Goal: Find specific page/section: Find specific page/section

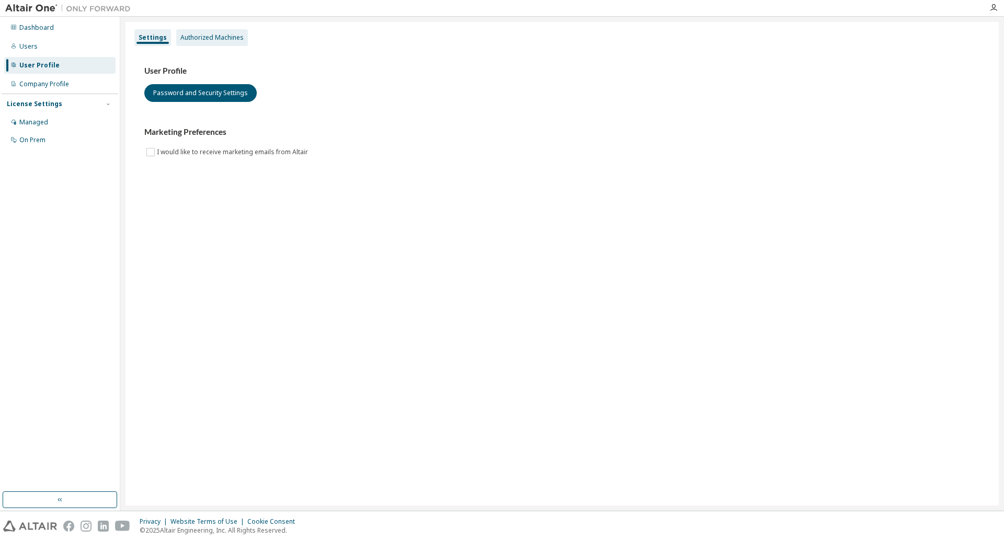
click at [195, 39] on div "Authorized Machines" at bounding box center [211, 37] width 63 height 8
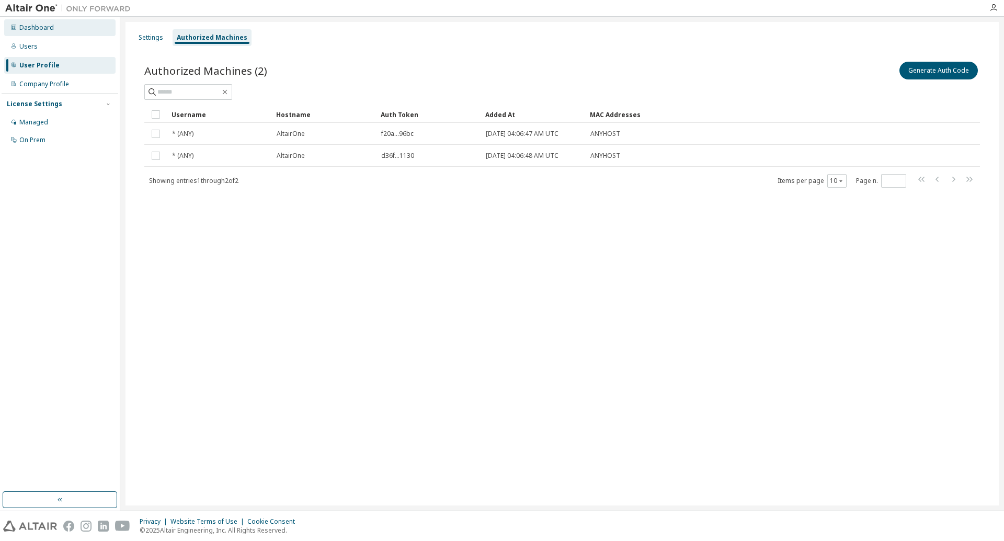
click at [36, 29] on div "Dashboard" at bounding box center [36, 28] width 35 height 8
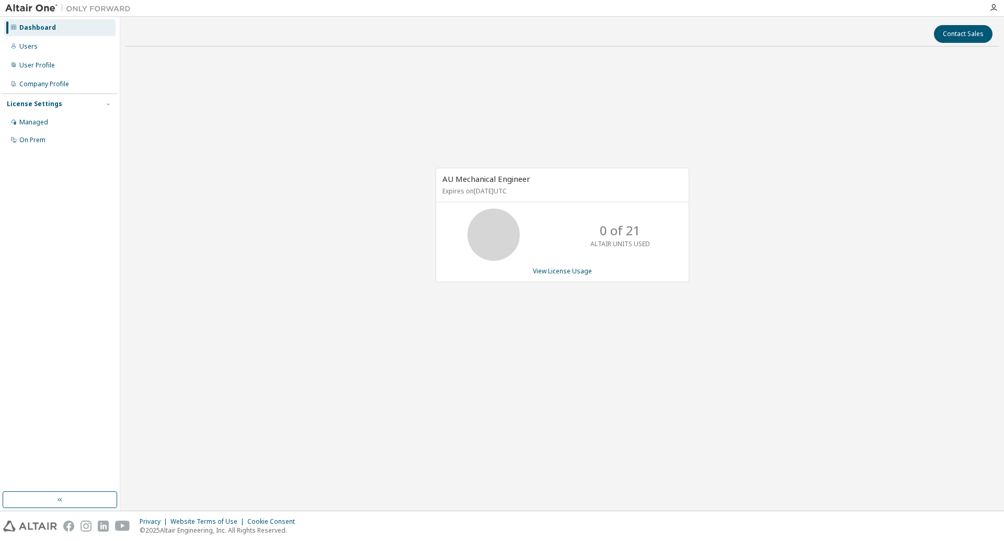
drag, startPoint x: 804, startPoint y: 125, endPoint x: 879, endPoint y: 48, distance: 107.6
click at [804, 125] on div "AU Mechanical Engineer Expires on [DATE] UTC 0 of 21 ALTAIR UNITS USED View Lic…" at bounding box center [561, 231] width 873 height 352
